Goal: Transaction & Acquisition: Purchase product/service

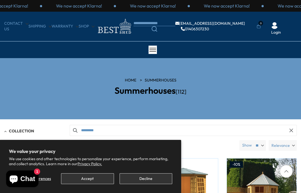
click at [153, 178] on button "Decline" at bounding box center [145, 178] width 53 height 11
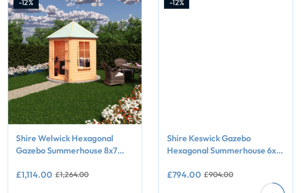
scroll to position [176, 0]
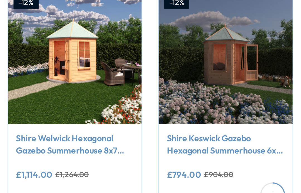
click at [227, 65] on img at bounding box center [262, 100] width 70 height 70
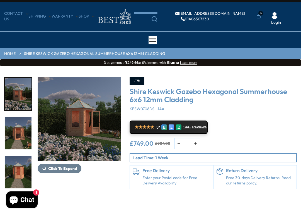
scroll to position [13, 0]
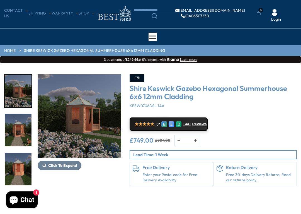
click at [84, 122] on img "1 / 9" at bounding box center [80, 116] width 84 height 84
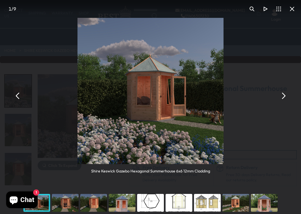
click at [282, 92] on button "You can close this modal content with the ESC key" at bounding box center [282, 95] width 13 height 13
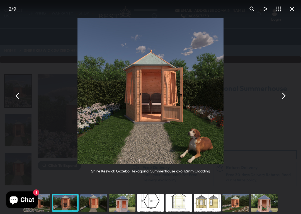
click at [281, 100] on button "You can close this modal content with the ESC key" at bounding box center [282, 95] width 13 height 13
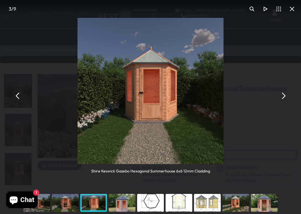
click at [279, 98] on button "You can close this modal content with the ESC key" at bounding box center [282, 95] width 13 height 13
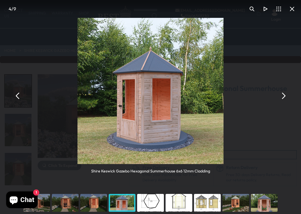
click at [281, 98] on button "You can close this modal content with the ESC key" at bounding box center [282, 95] width 13 height 13
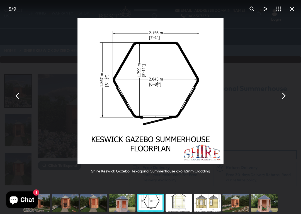
click at [281, 97] on button "You can close this modal content with the ESC key" at bounding box center [282, 95] width 13 height 13
